Goal: Task Accomplishment & Management: Complete application form

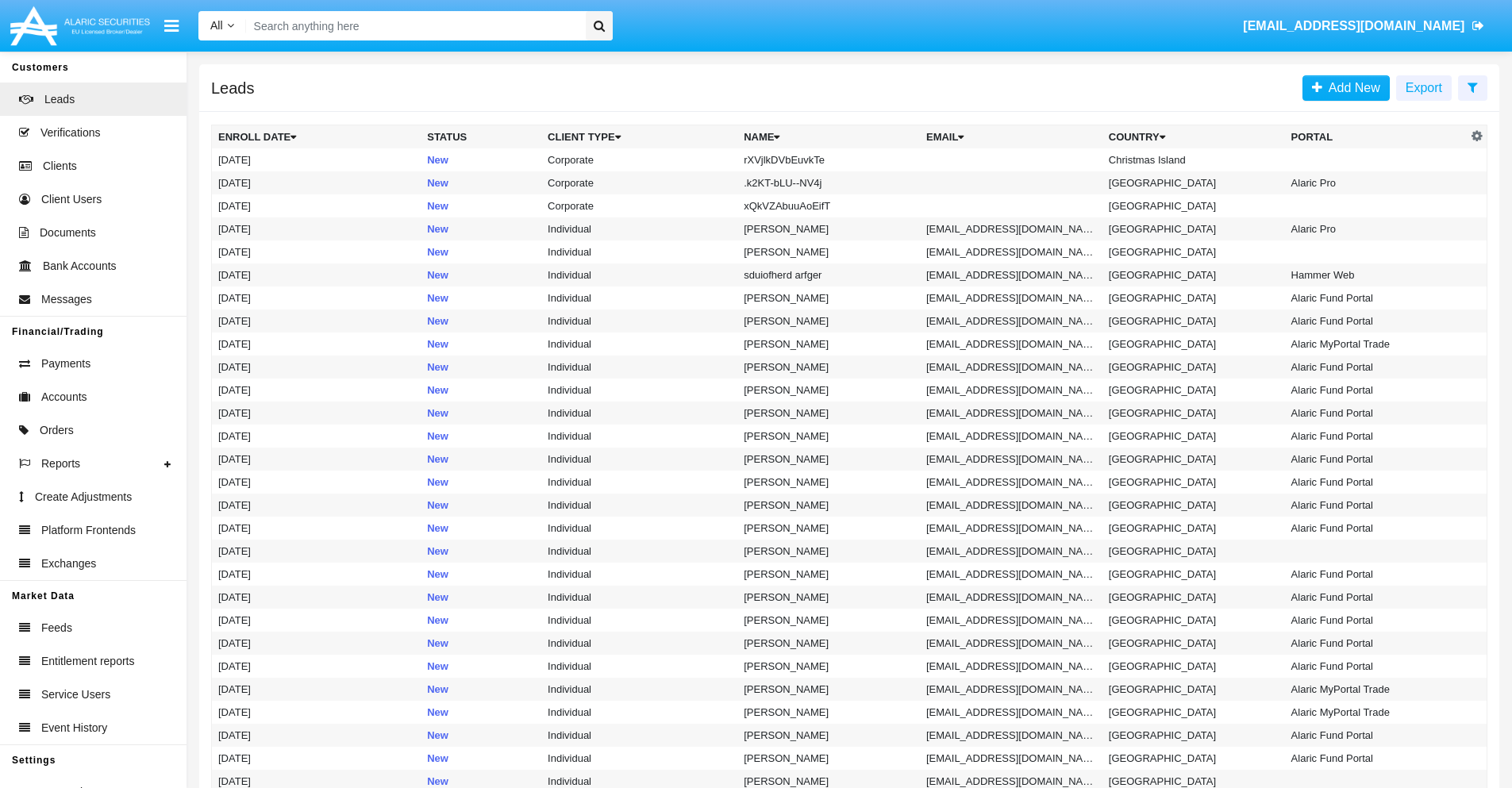
click at [1472, 86] on icon at bounding box center [1473, 87] width 11 height 12
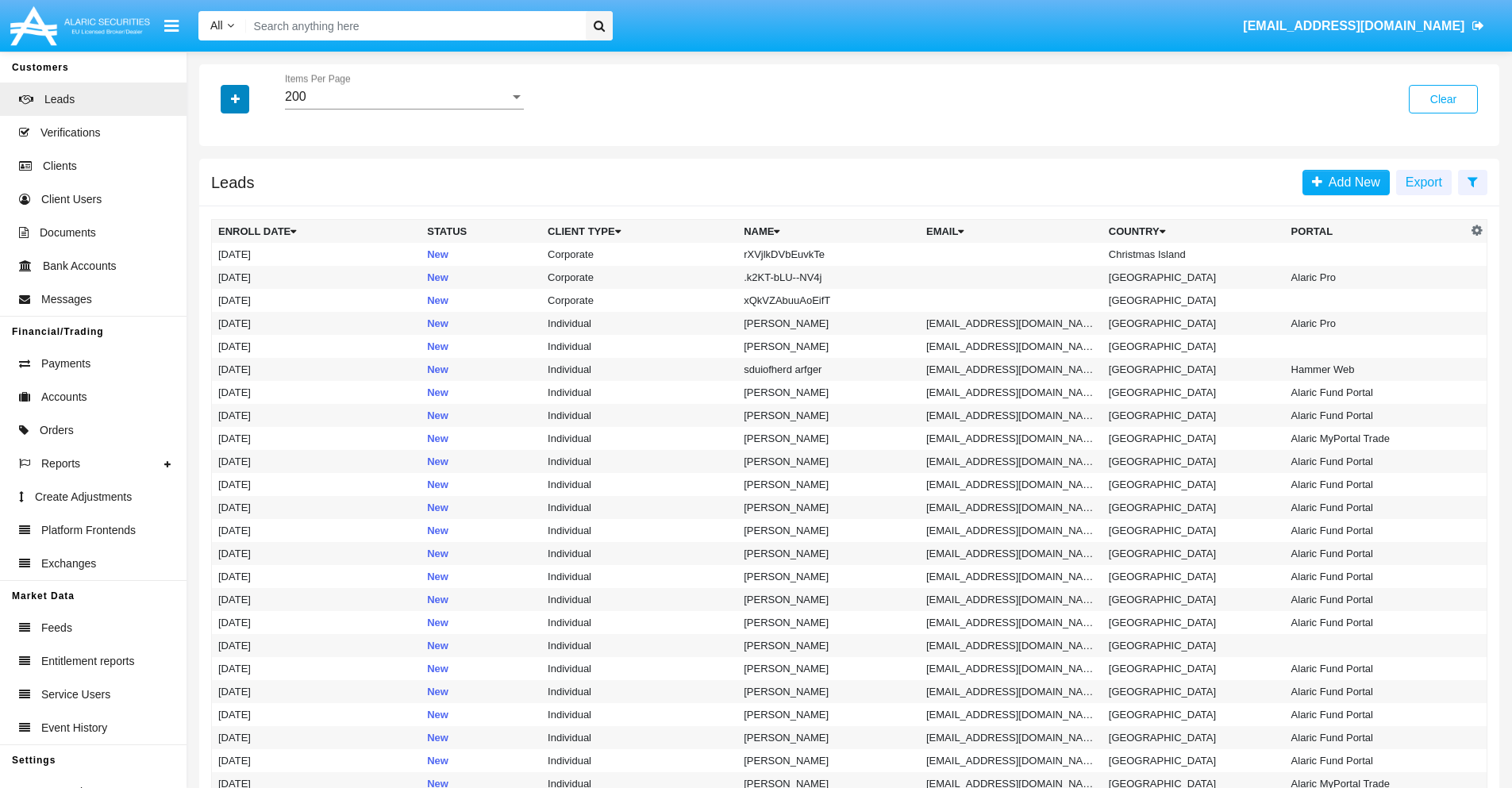
click at [235, 99] on icon "button" at bounding box center [235, 99] width 9 height 11
click at [248, 178] on span "Name" at bounding box center [248, 178] width 34 height 19
click at [219, 184] on input "Name" at bounding box center [218, 184] width 1 height 1
checkbox input "true"
click at [235, 99] on icon "button" at bounding box center [235, 99] width 9 height 11
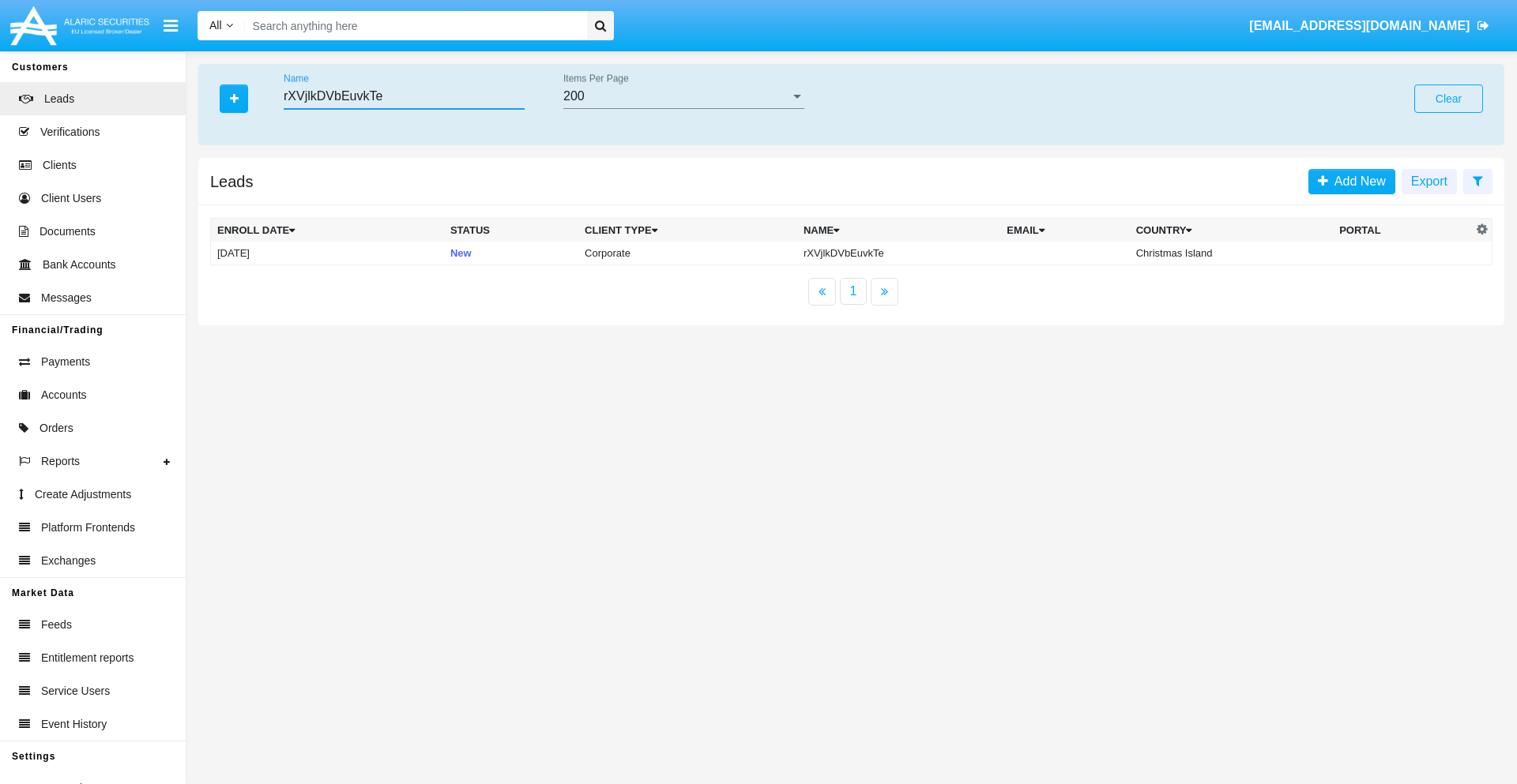
type input "rXVjlkDVbEuvkTe"
click at [901, 253] on td "rXVjlkDVbEuvkTe" at bounding box center [898, 253] width 203 height 24
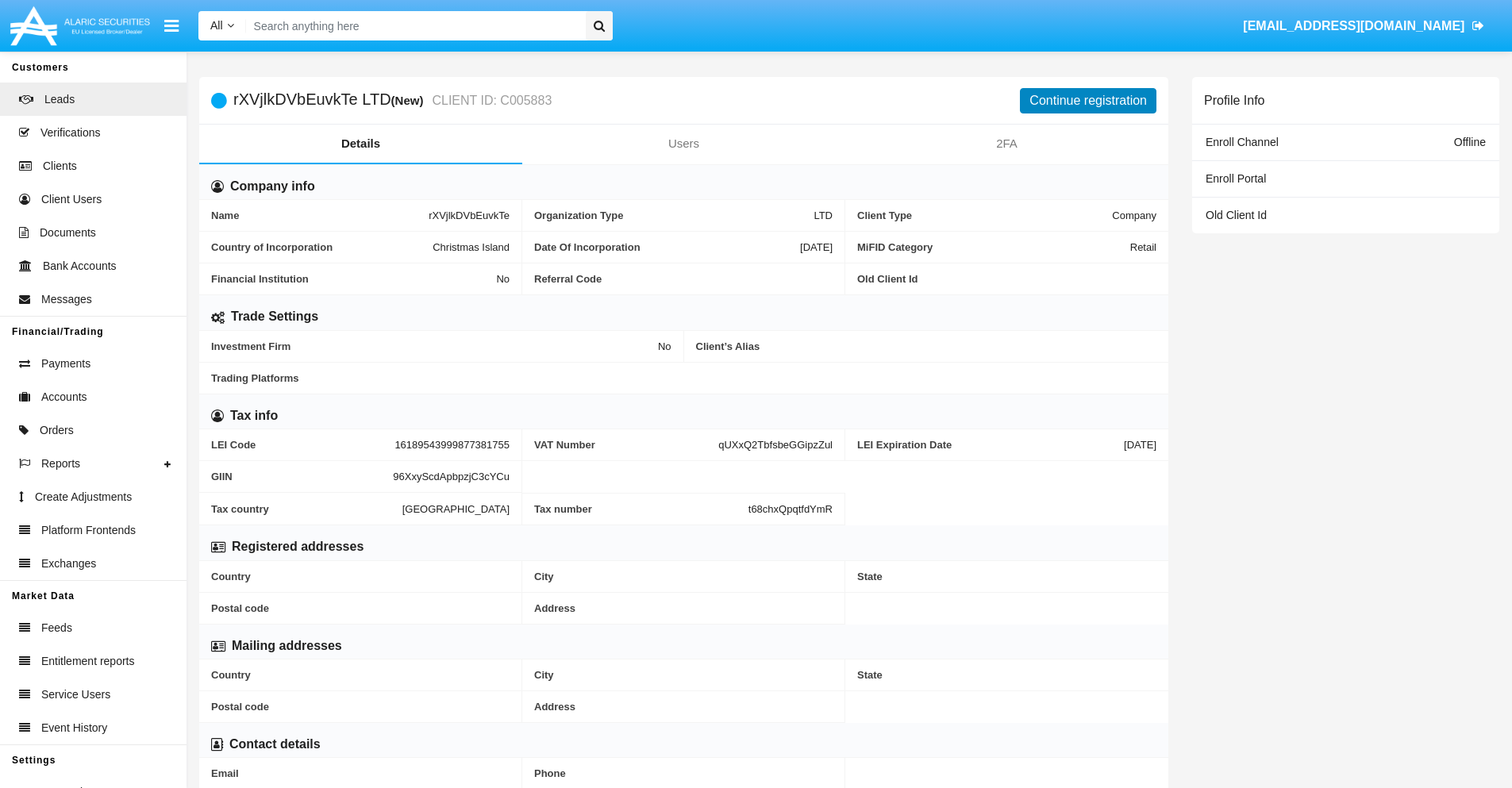
click at [1088, 100] on button "Continue registration" at bounding box center [1088, 100] width 137 height 26
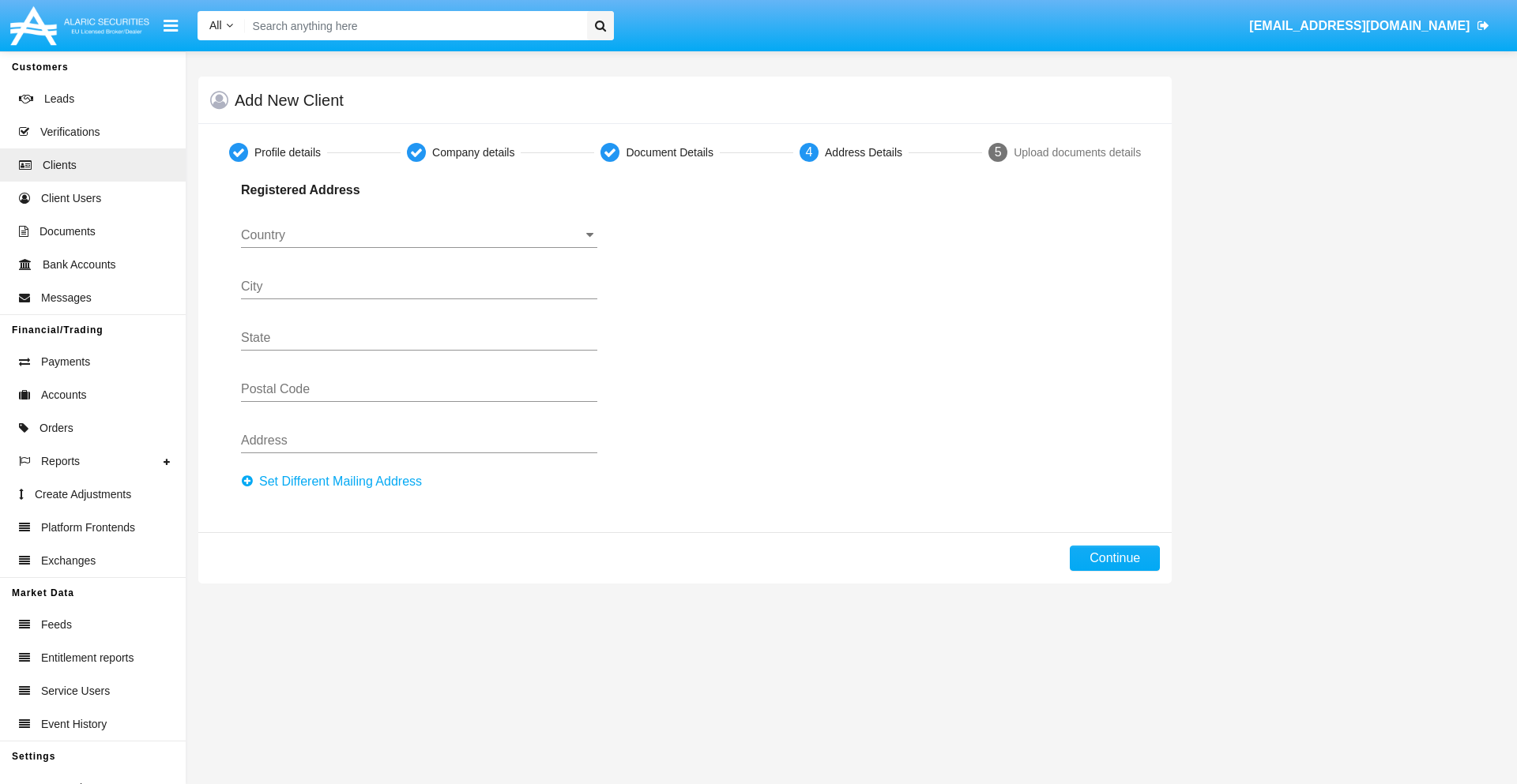
click at [336, 481] on button "Set Different Mailing Address" at bounding box center [336, 481] width 190 height 25
click at [1114, 559] on button "Continue" at bounding box center [1114, 558] width 90 height 25
click at [336, 481] on button "Set Different Mailing Address" at bounding box center [336, 481] width 190 height 25
click at [305, 480] on button "Add mailing address" at bounding box center [304, 479] width 126 height 20
